Goal: Information Seeking & Learning: Check status

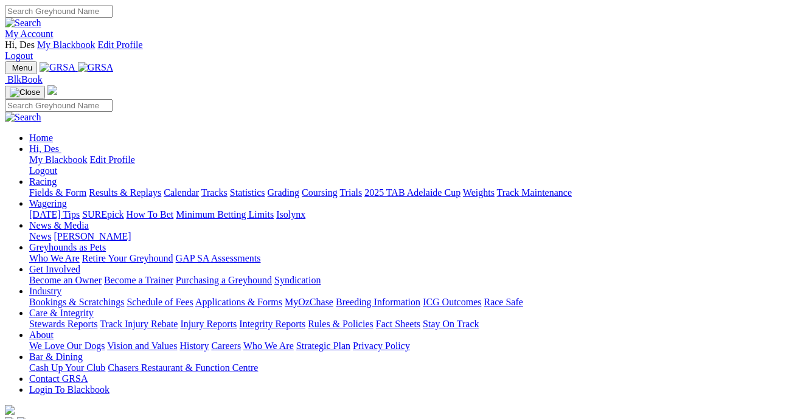
click at [57, 176] on link "Racing" at bounding box center [42, 181] width 27 height 10
click at [142, 187] on link "Results & Replays" at bounding box center [125, 192] width 72 height 10
